Goal: Task Accomplishment & Management: Complete application form

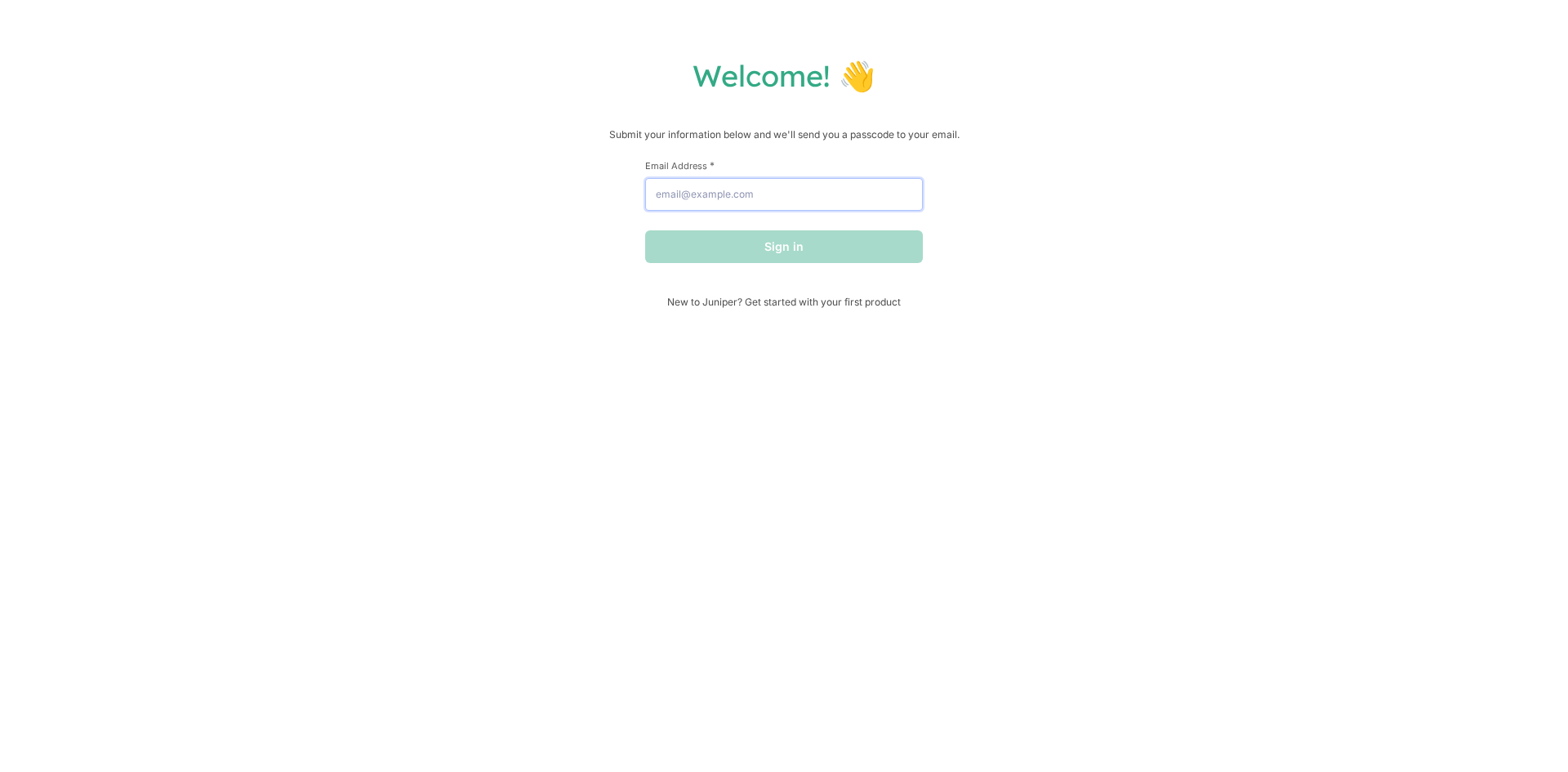
click at [731, 196] on input "Email Address *" at bounding box center [784, 194] width 278 height 32
type input "[PERSON_NAME][EMAIL_ADDRESS][DOMAIN_NAME]"
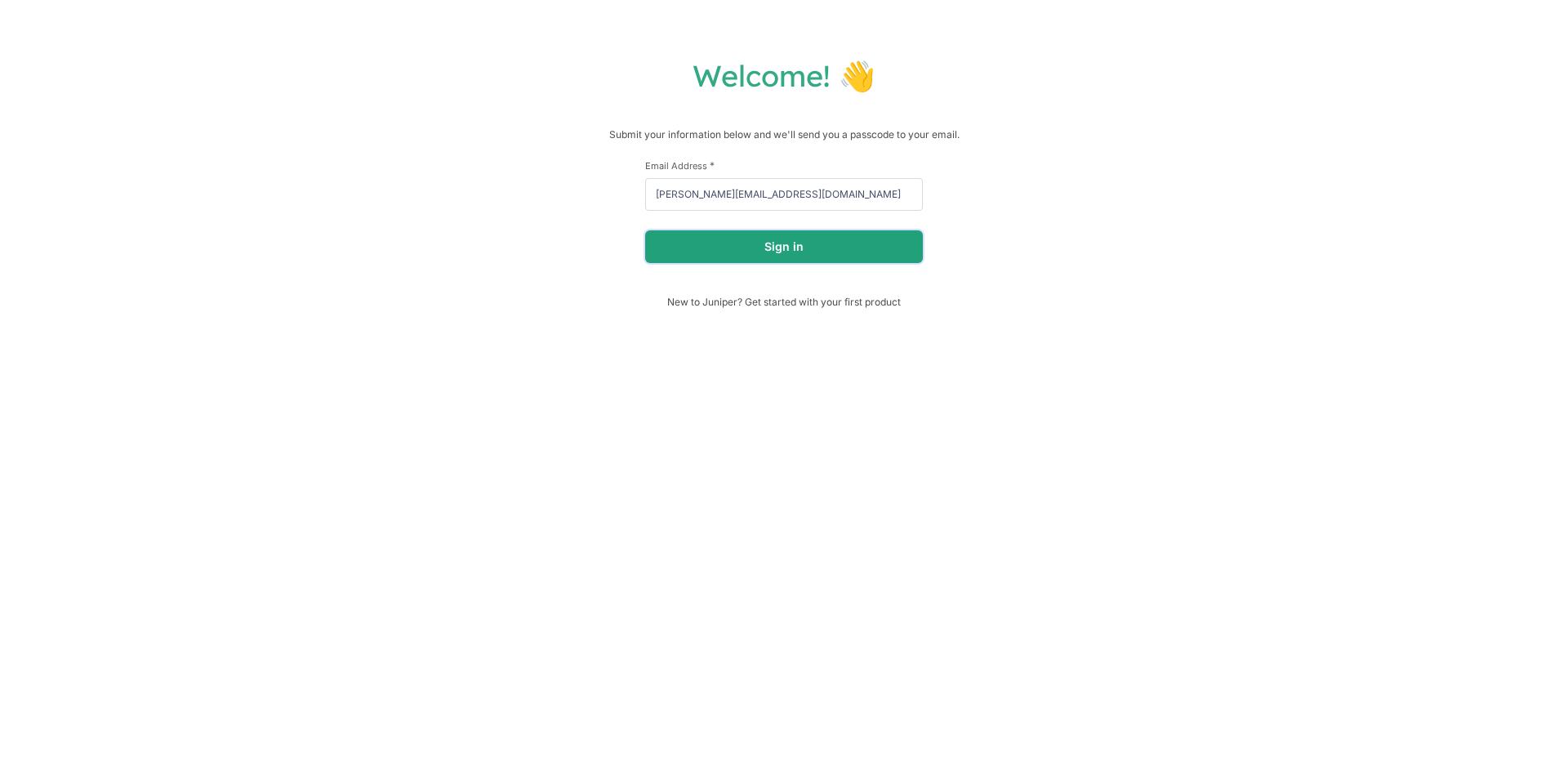
click at [796, 253] on button "Sign in" at bounding box center [784, 246] width 278 height 32
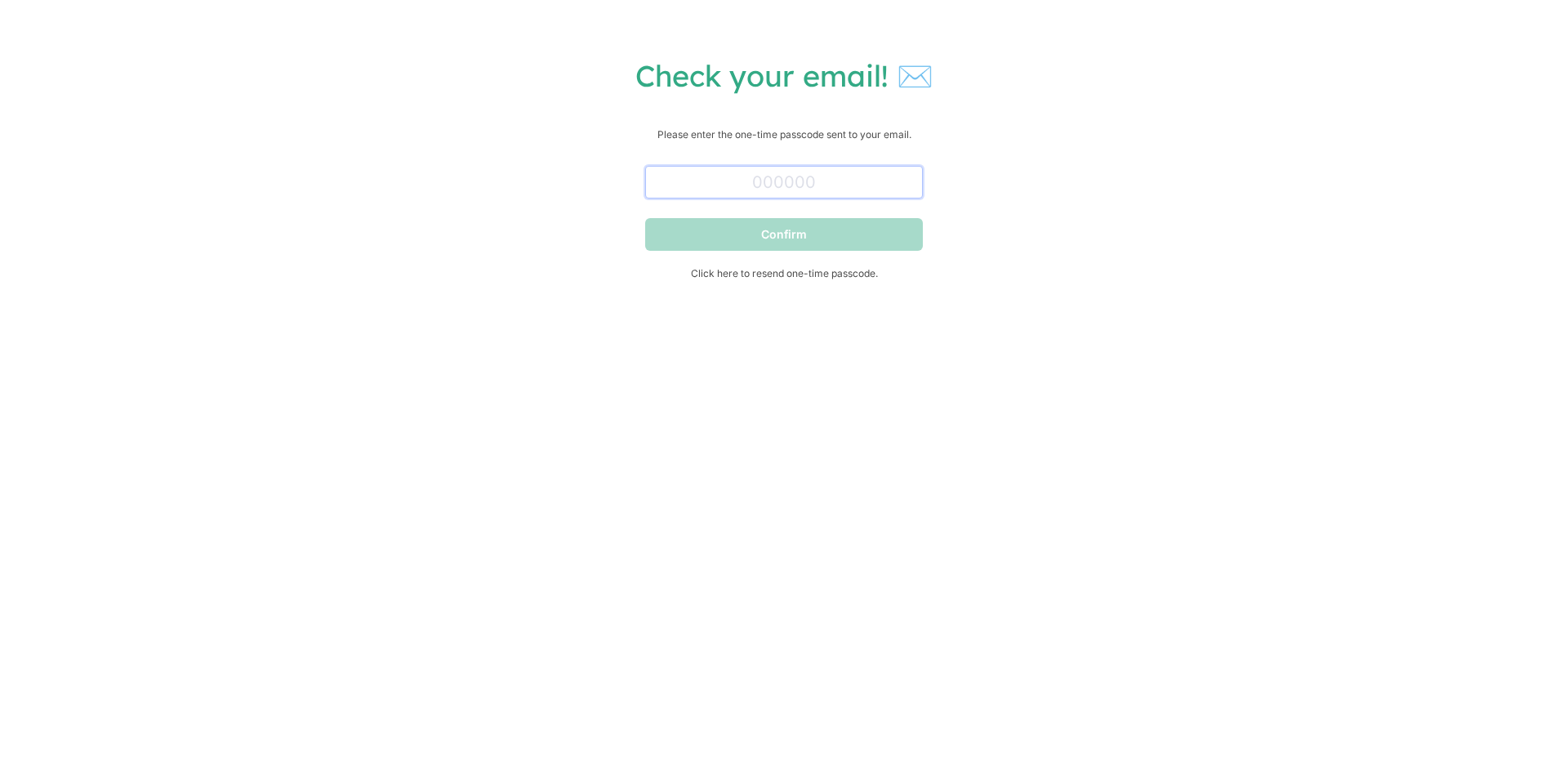
click at [774, 169] on input "text" at bounding box center [784, 181] width 278 height 32
paste input "895793"
type input "895793"
click at [827, 229] on button "Confirm" at bounding box center [784, 234] width 278 height 32
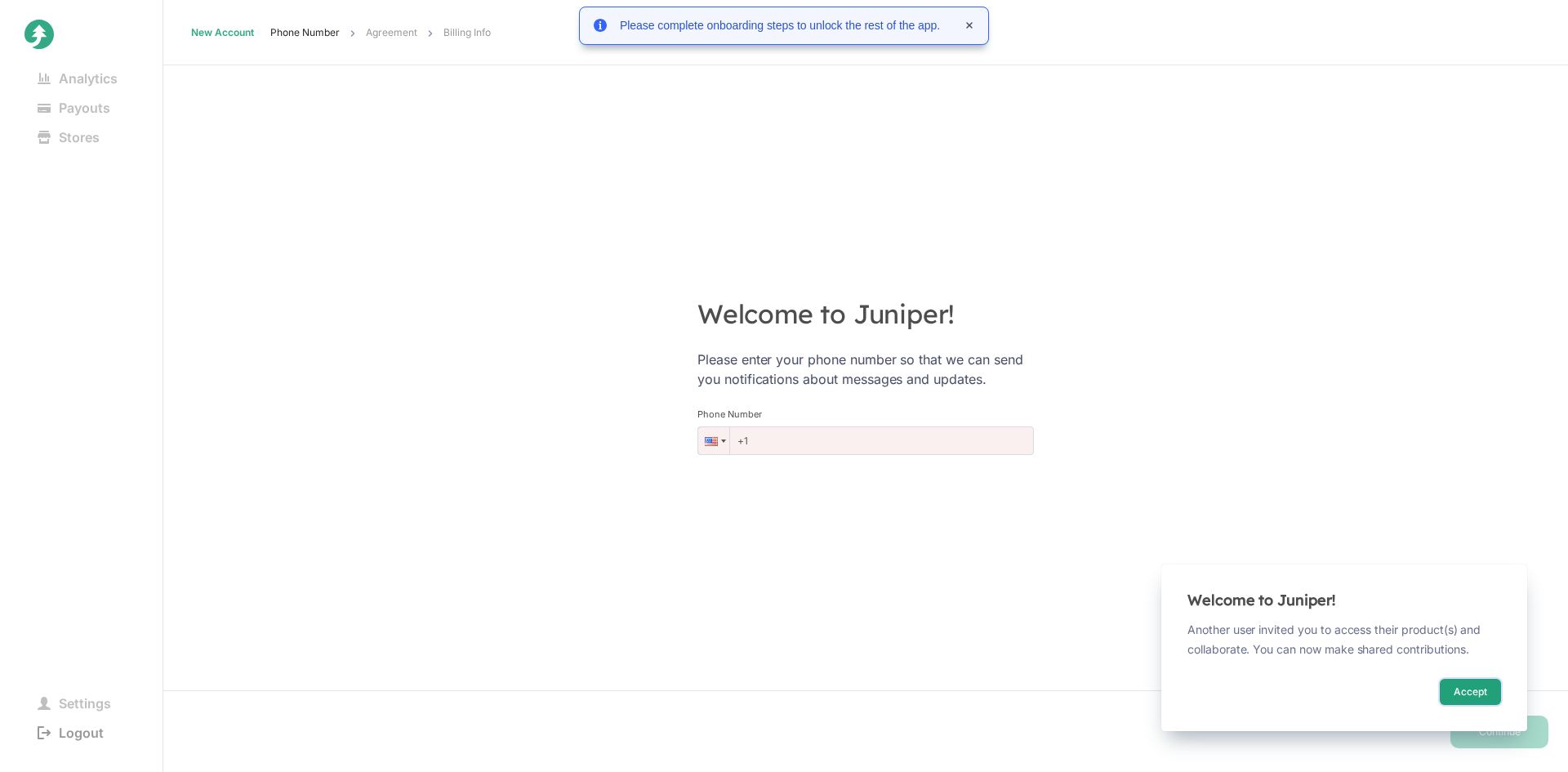
click at [1454, 690] on button "Accept" at bounding box center [1470, 692] width 62 height 26
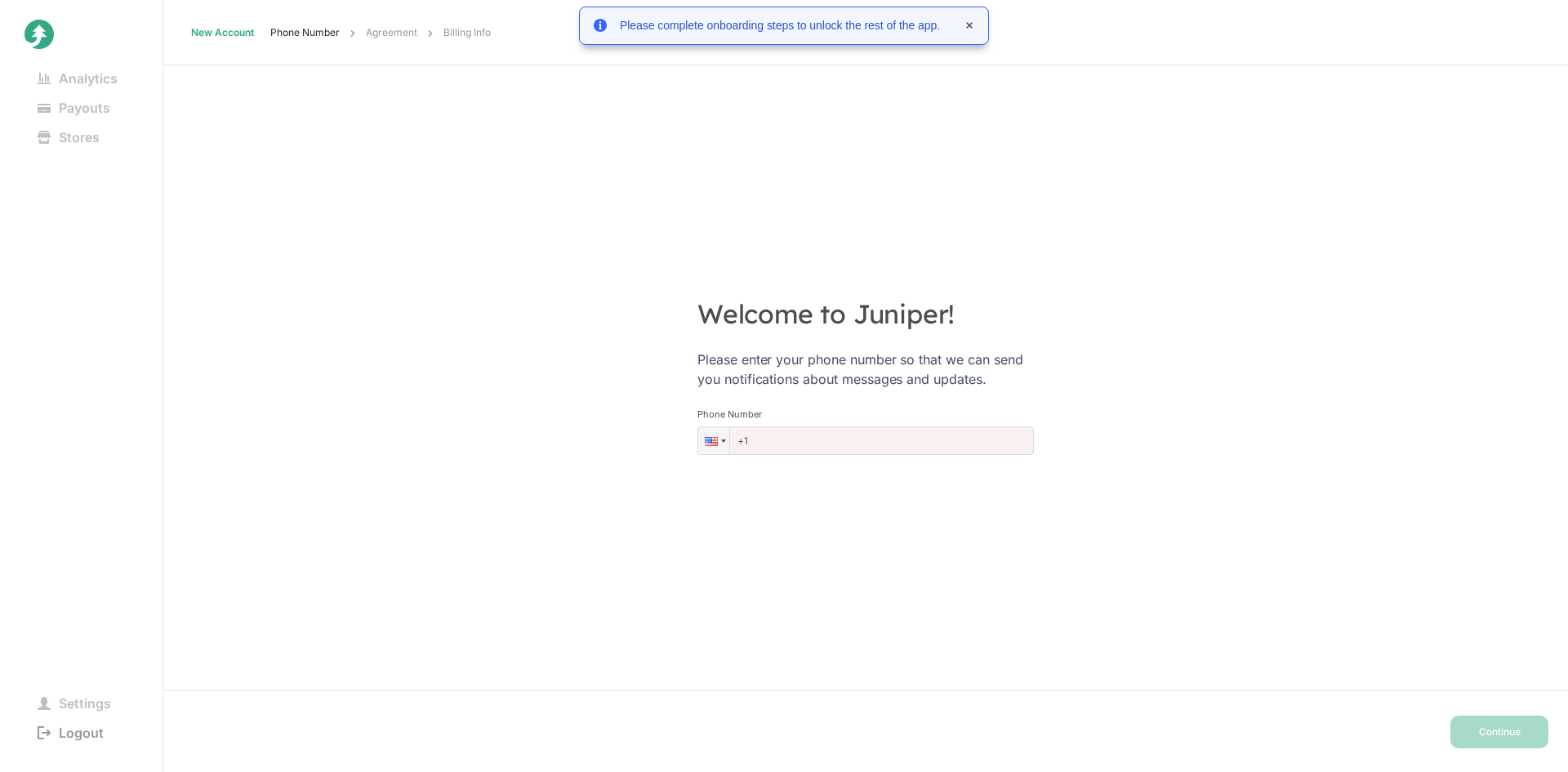
click at [705, 439] on div at bounding box center [710, 441] width 13 height 9
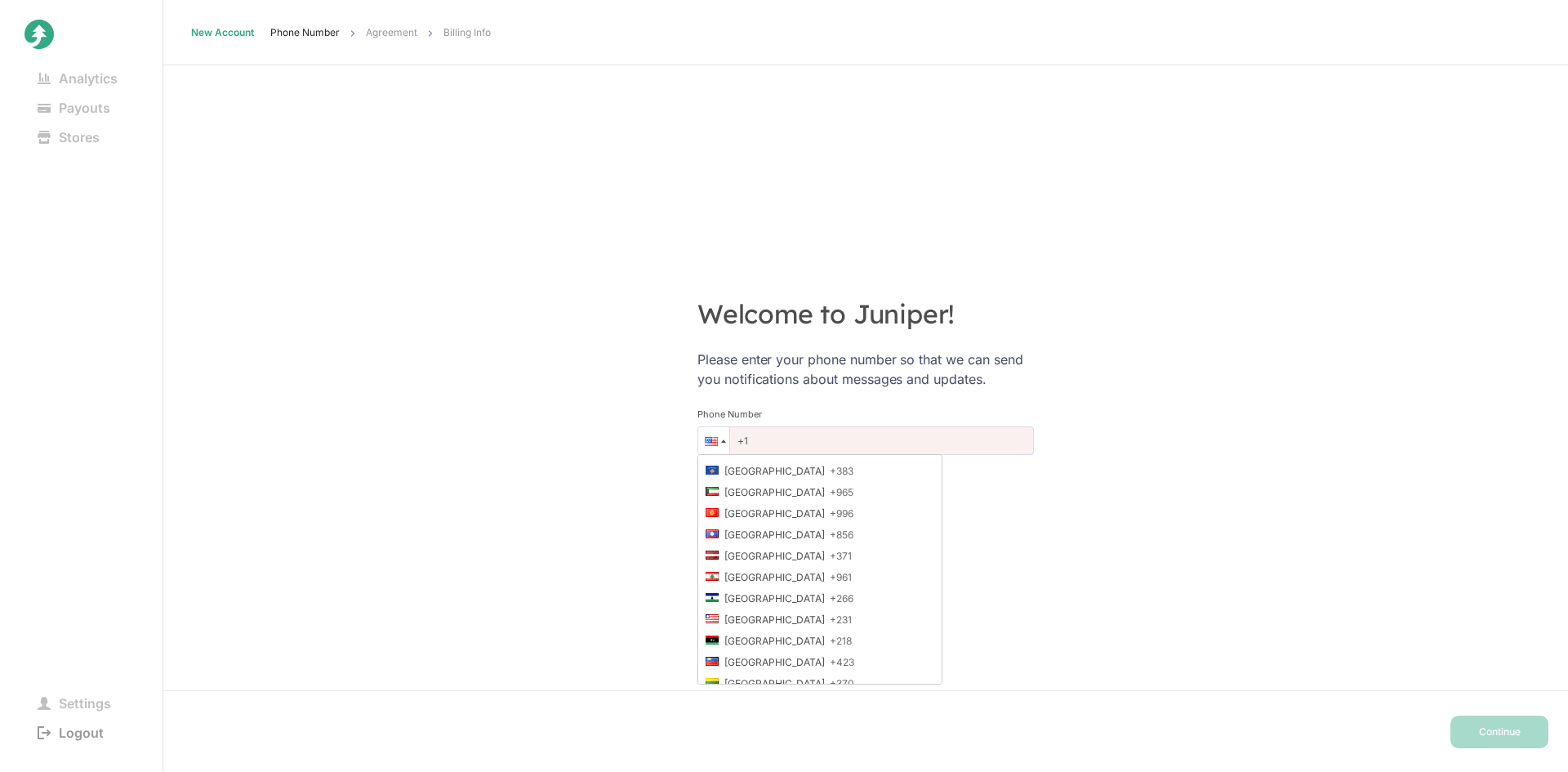
scroll to position [2123, 0]
click at [801, 646] on li "[GEOGRAPHIC_DATA] +370" at bounding box center [820, 657] width 244 height 22
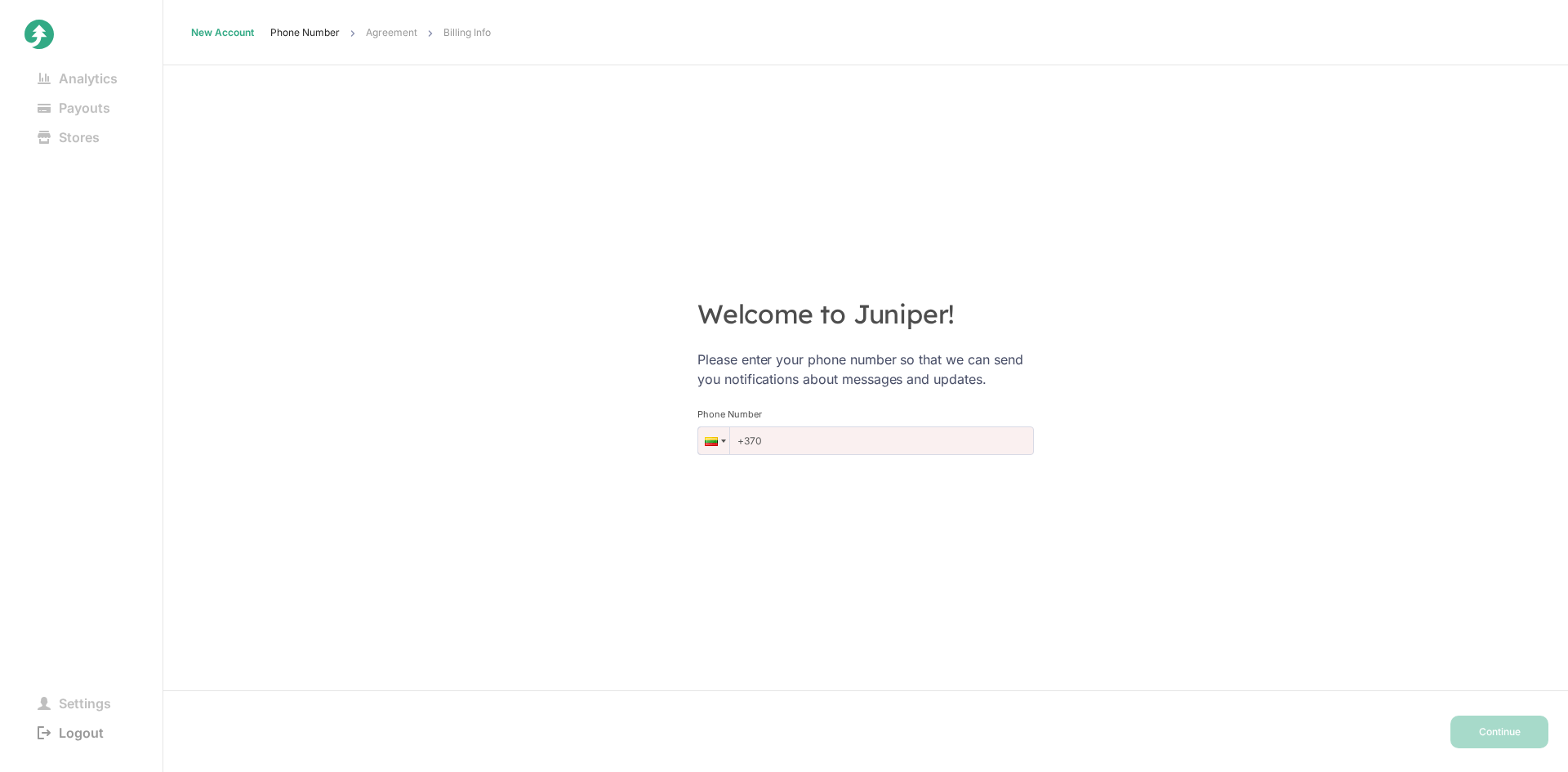
click at [772, 441] on input "+370" at bounding box center [866, 440] width 336 height 28
type input "[PHONE_NUMBER]"
click at [1518, 728] on button "Continue" at bounding box center [1500, 731] width 98 height 32
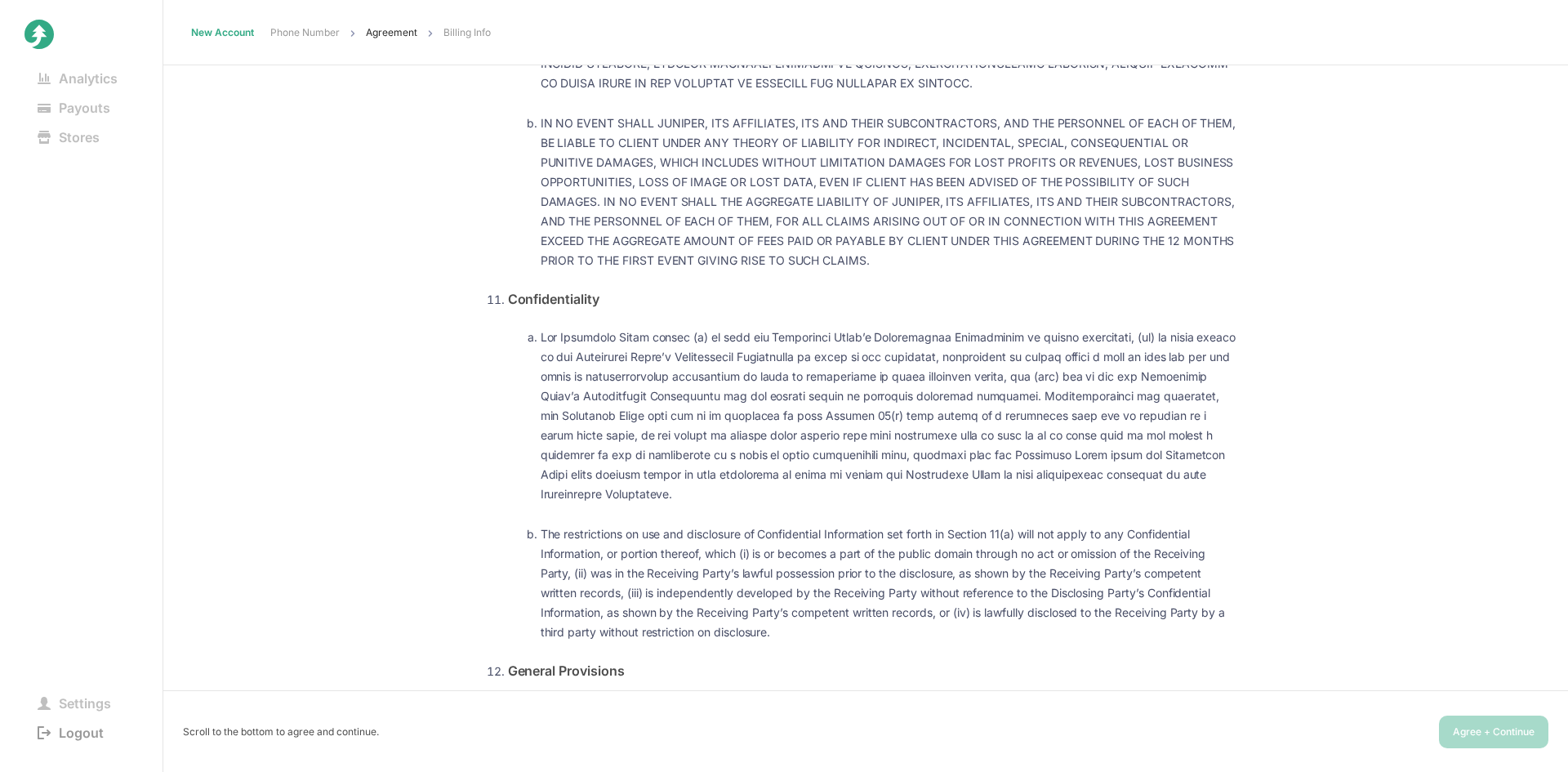
scroll to position [9741, 0]
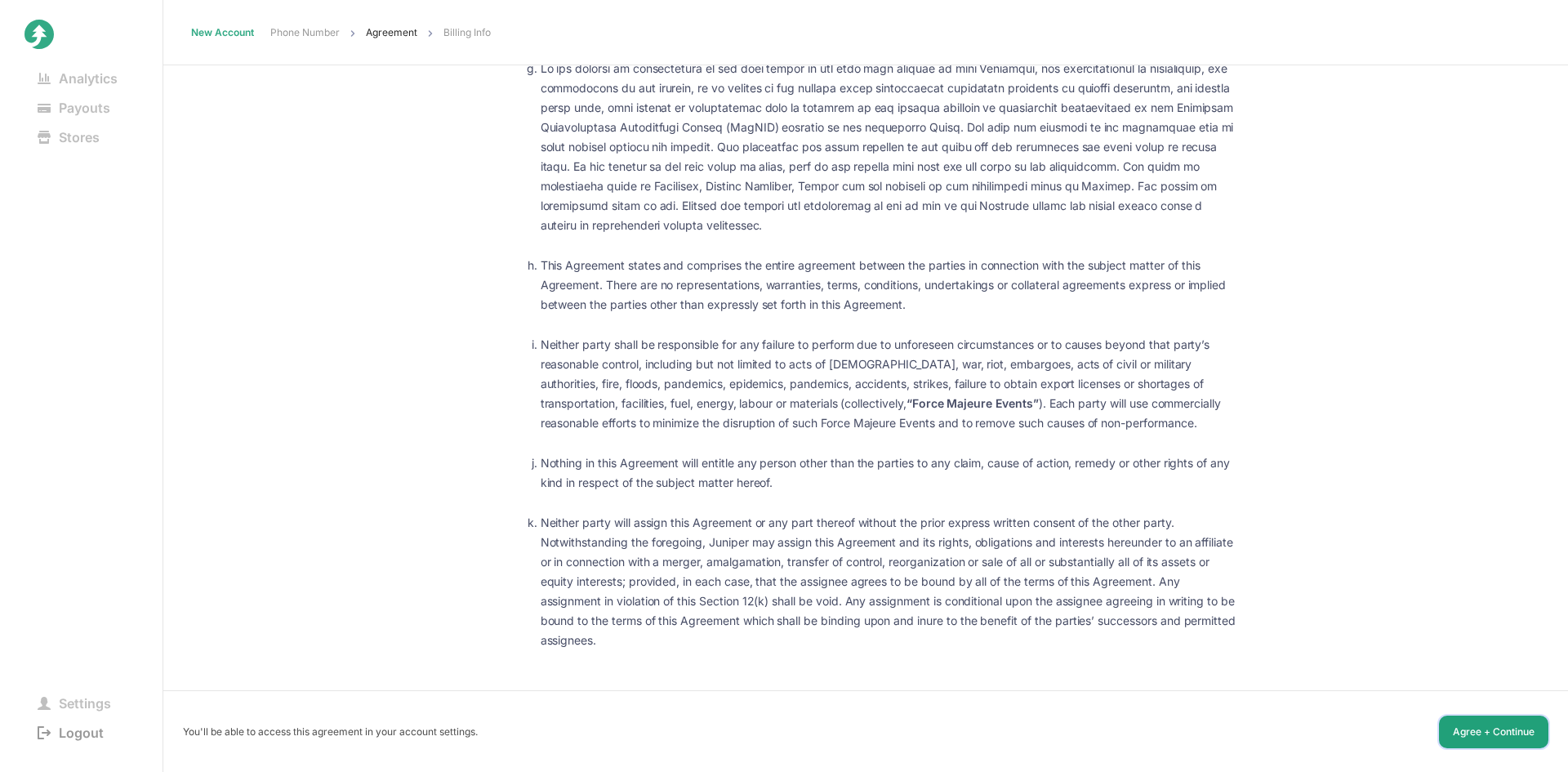
click at [1465, 734] on button "Agree + Continue" at bounding box center [1494, 731] width 110 height 32
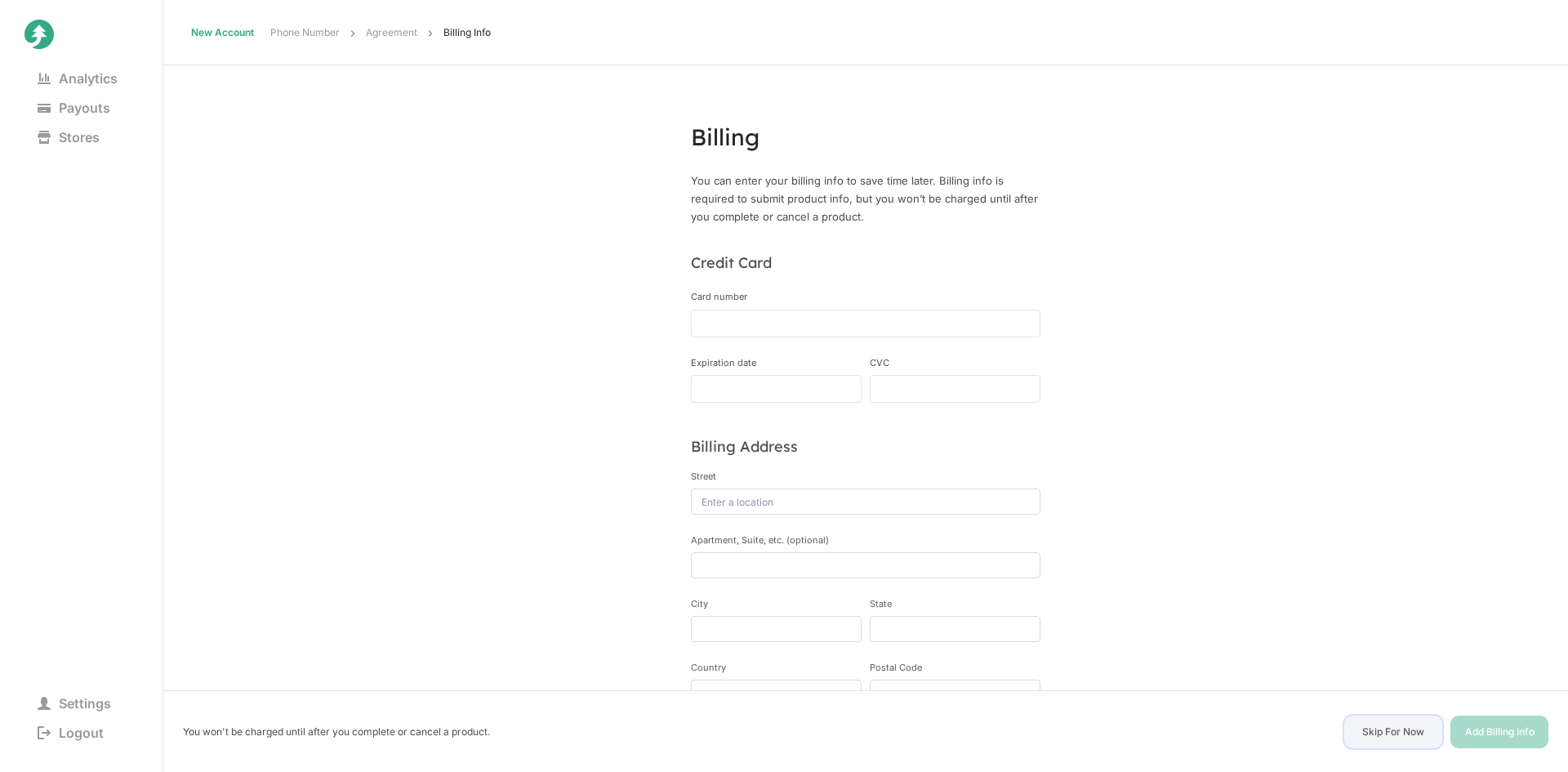
click at [1371, 730] on button "Skip For Now" at bounding box center [1393, 731] width 98 height 32
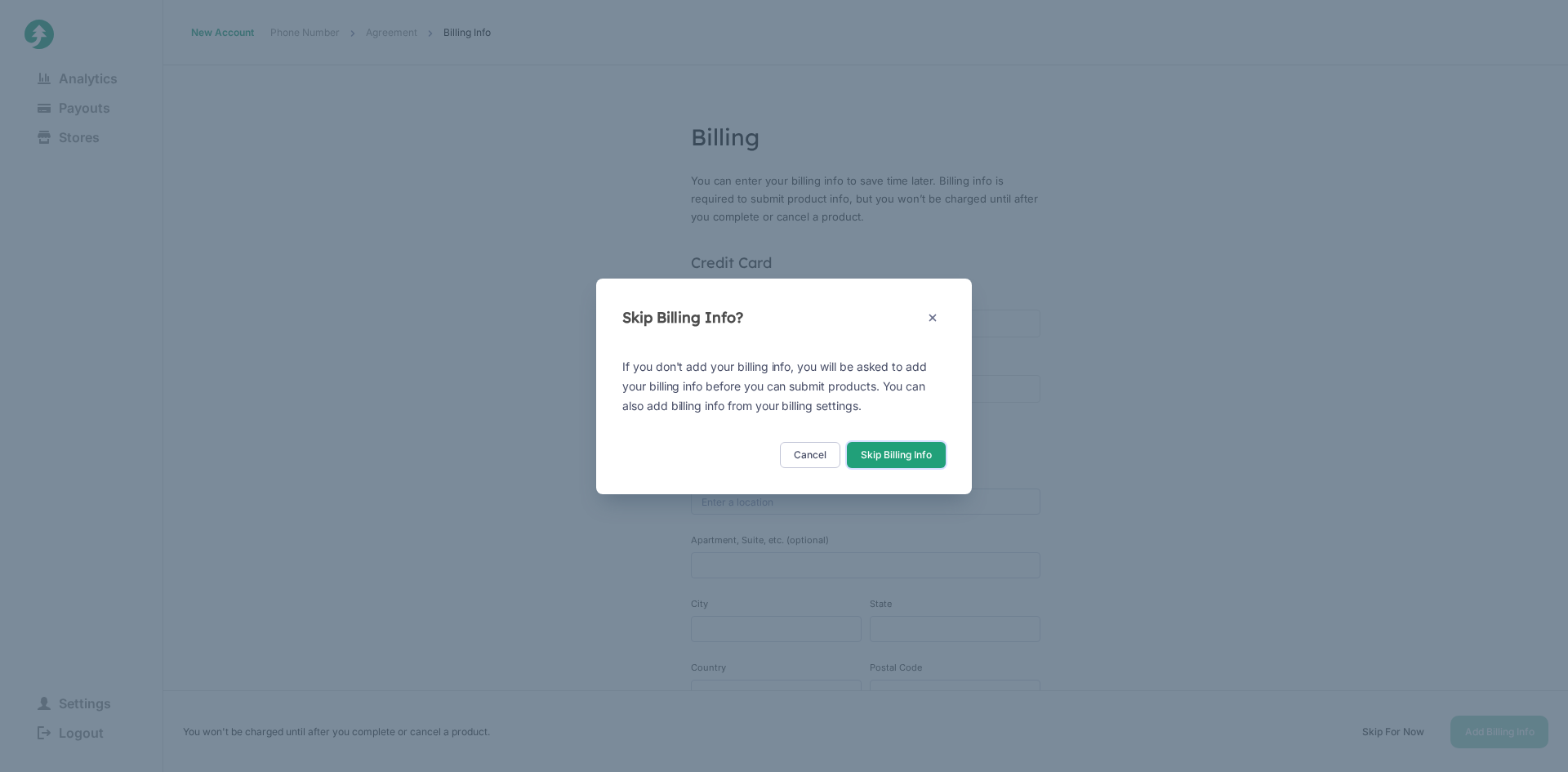
click at [928, 461] on button "Skip Billing Info" at bounding box center [896, 455] width 99 height 26
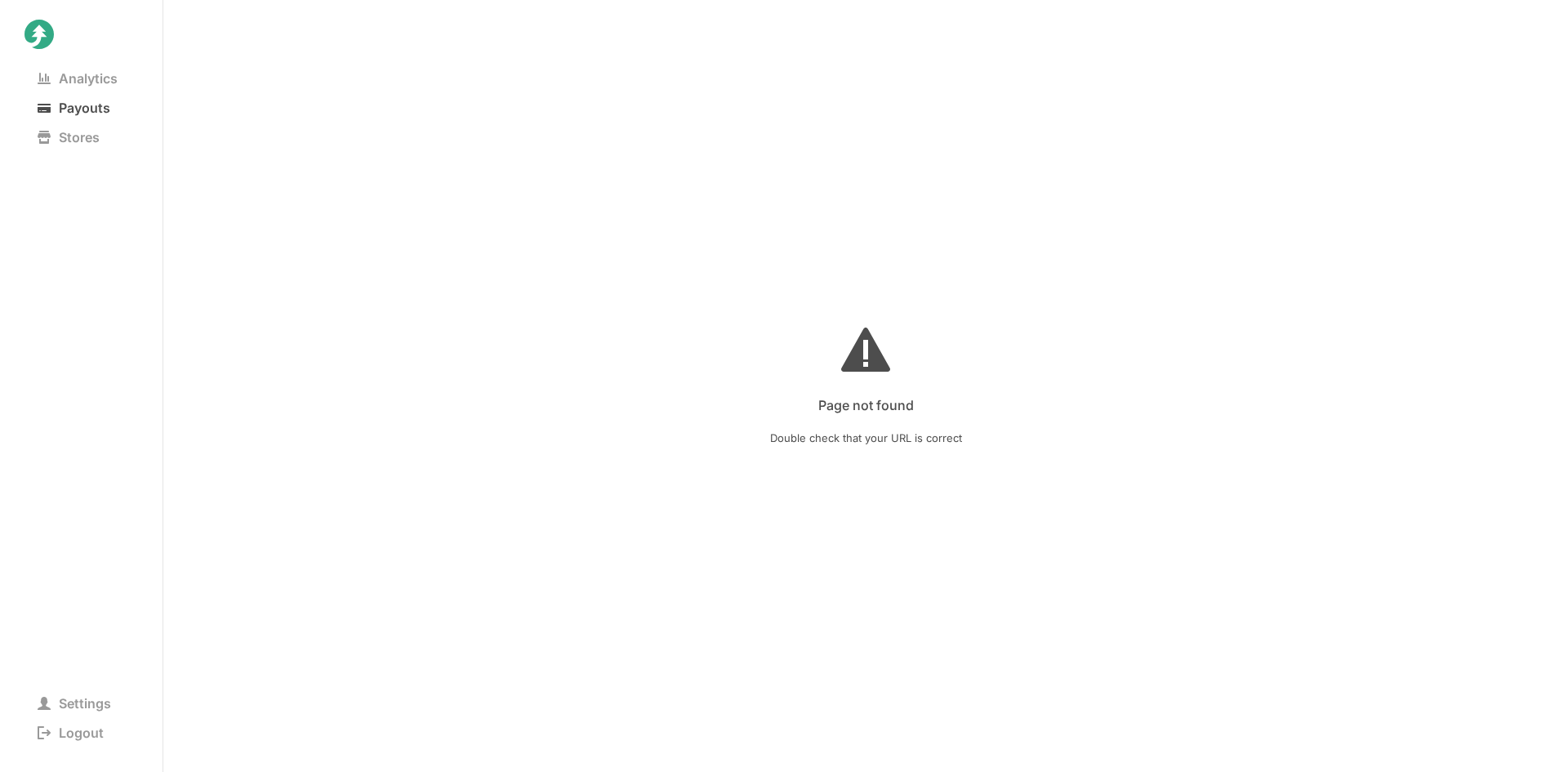
click at [87, 111] on span "Payouts" at bounding box center [73, 108] width 99 height 23
